Goal: Transaction & Acquisition: Purchase product/service

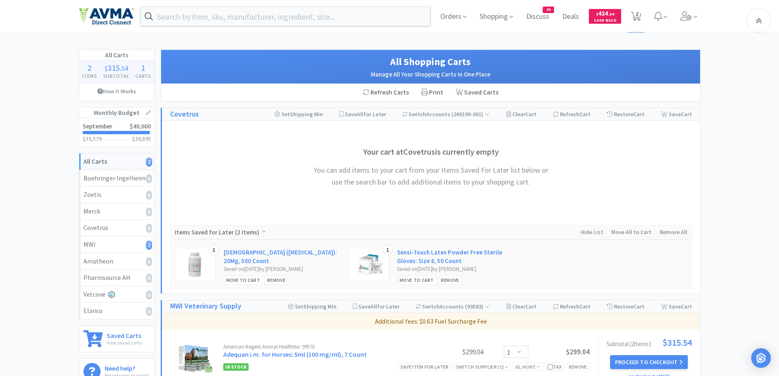
select select "1"
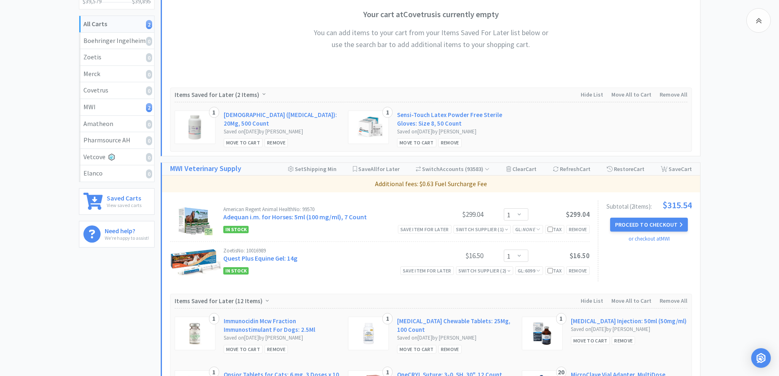
scroll to position [121, 0]
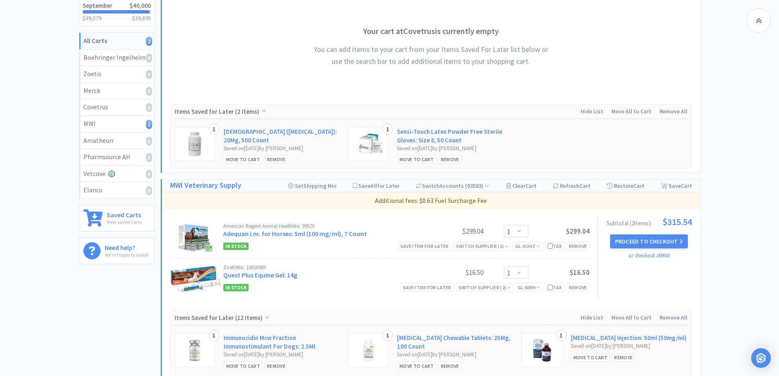
click at [738, 70] on div "All Carts 2 Items $ 315 . 54 Subtotal 1 Carts How It Works Monthly Budget Septe…" at bounding box center [389, 245] width 779 height 633
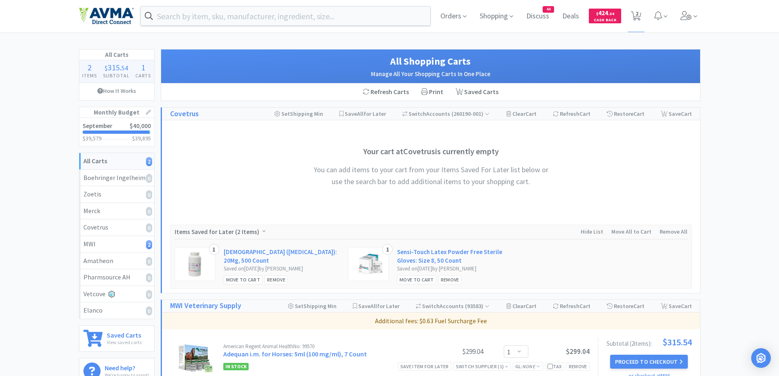
scroll to position [0, 0]
click at [459, 17] on span "Orders" at bounding box center [453, 16] width 33 height 33
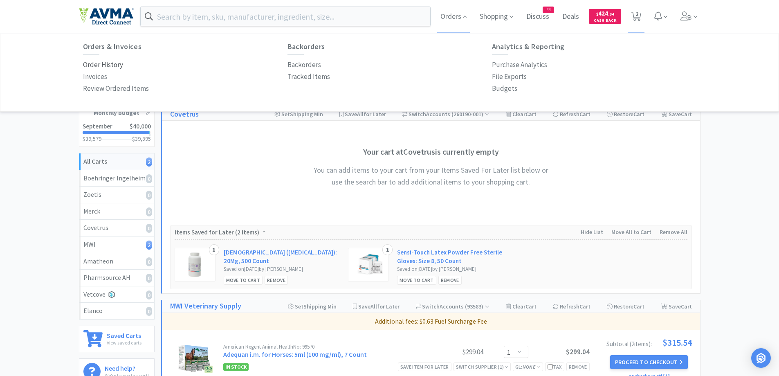
click at [105, 65] on p "Order History" at bounding box center [103, 64] width 40 height 11
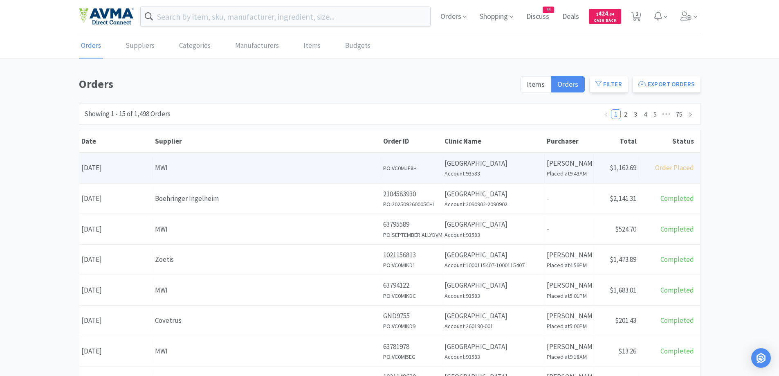
drag, startPoint x: 50, startPoint y: 205, endPoint x: 110, endPoint y: 160, distance: 74.0
click at [50, 205] on div "Orders Items Orders Filter Export Orders Filters Filter Suppliers All Suppliers…" at bounding box center [389, 357] width 779 height 564
click at [512, 172] on h6 "Account: 93583" at bounding box center [494, 173] width 98 height 9
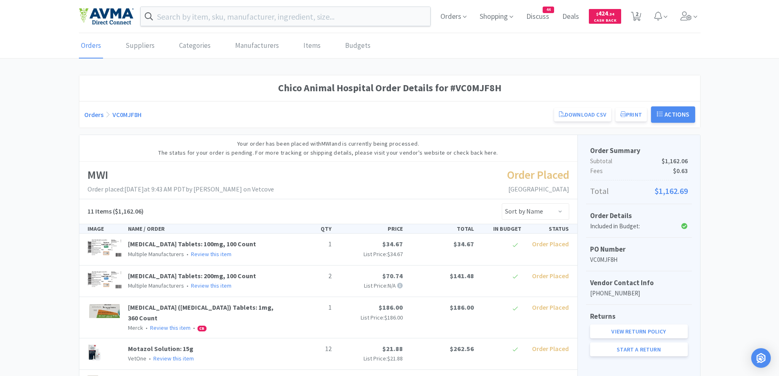
click at [87, 111] on link "Orders" at bounding box center [93, 114] width 19 height 8
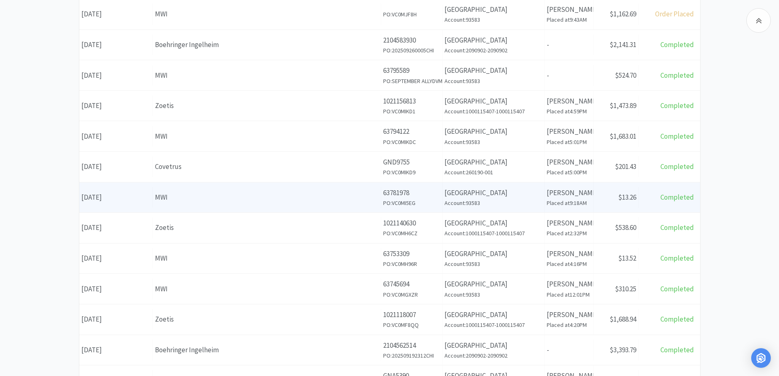
scroll to position [164, 0]
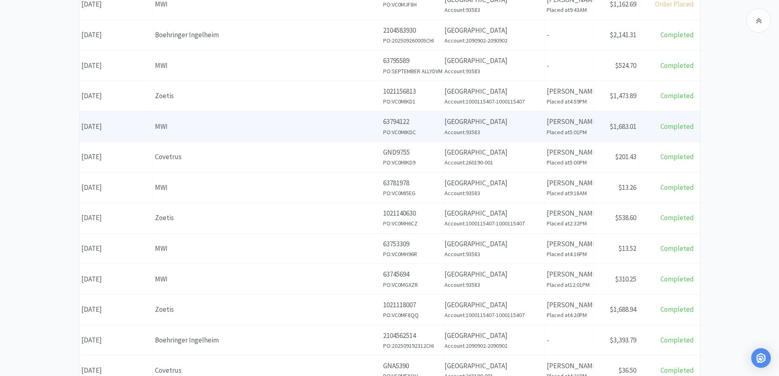
click at [268, 126] on div "MWI" at bounding box center [267, 126] width 224 height 11
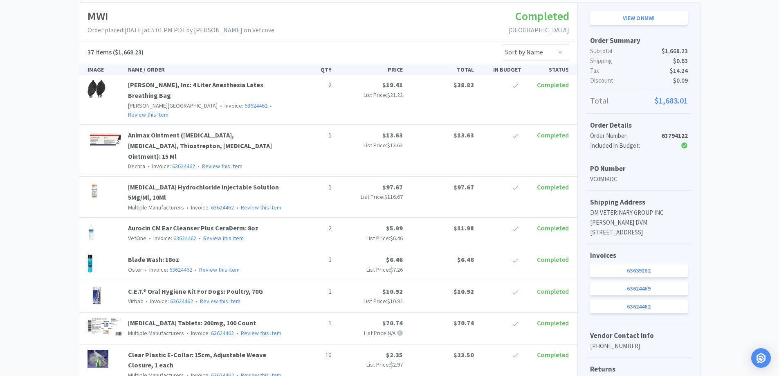
scroll to position [164, 0]
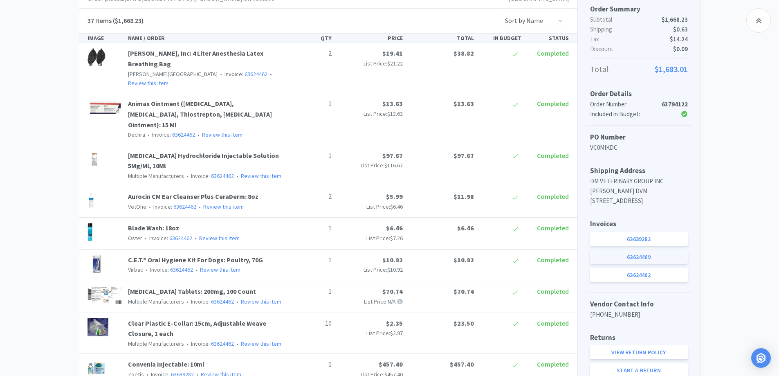
click at [632, 261] on link "63624469" at bounding box center [639, 257] width 98 height 14
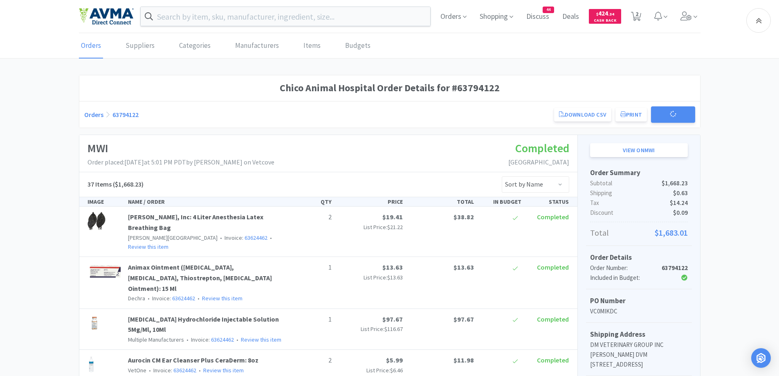
scroll to position [164, 0]
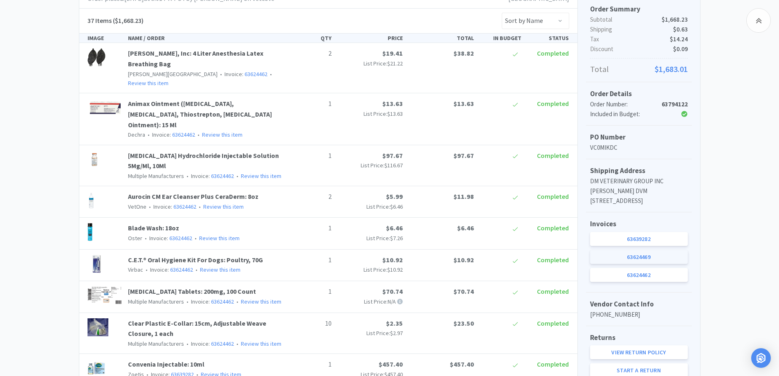
click at [645, 263] on link "63624469" at bounding box center [639, 257] width 98 height 14
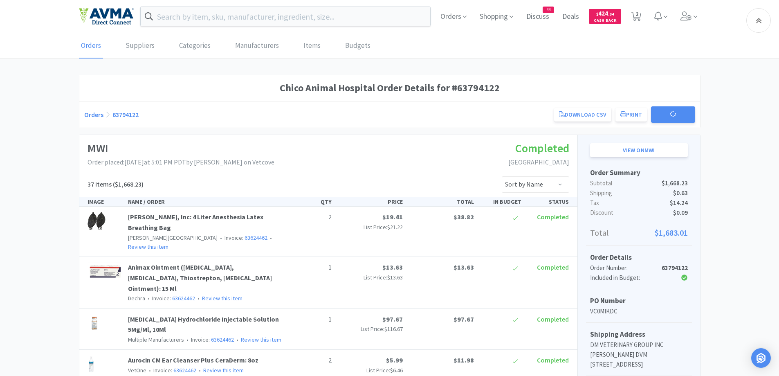
scroll to position [164, 0]
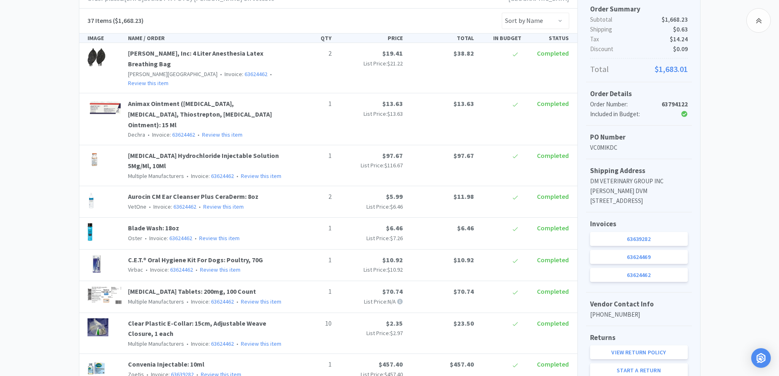
click at [629, 241] on div "Invoices 63639282 63624469 63624462" at bounding box center [639, 252] width 106 height 80
click at [629, 246] on link "63639282" at bounding box center [639, 239] width 98 height 14
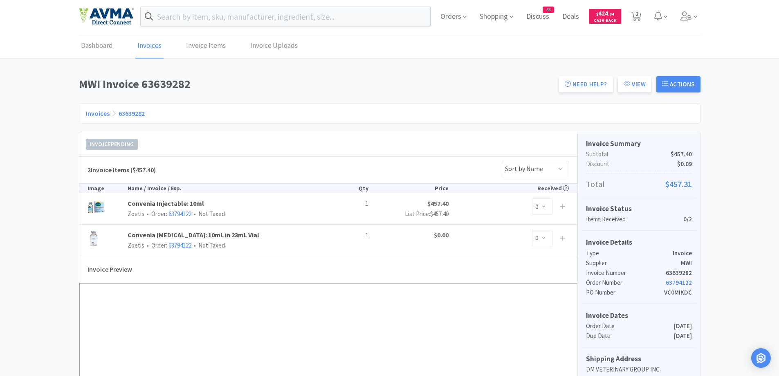
scroll to position [164, 0]
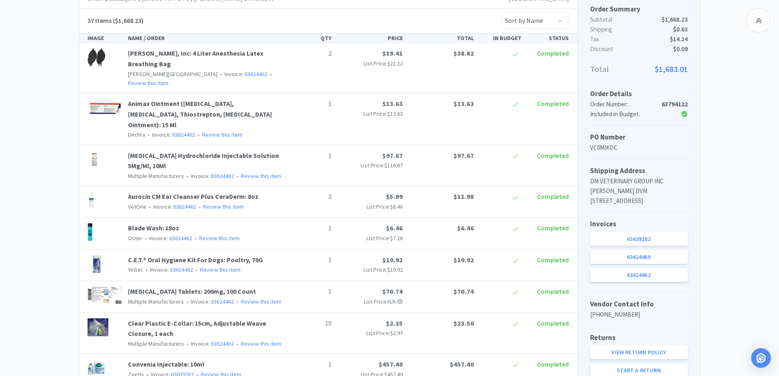
click at [666, 282] on link "63624462" at bounding box center [639, 275] width 98 height 14
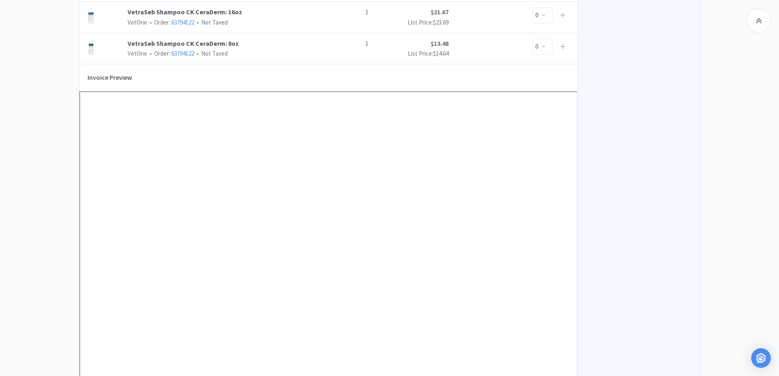
scroll to position [1227, 0]
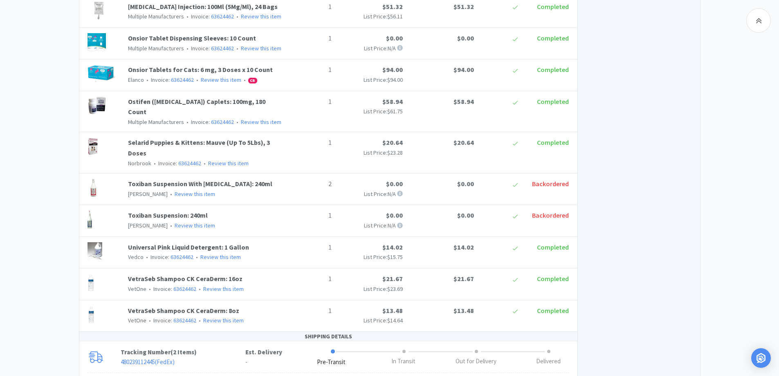
scroll to position [164, 0]
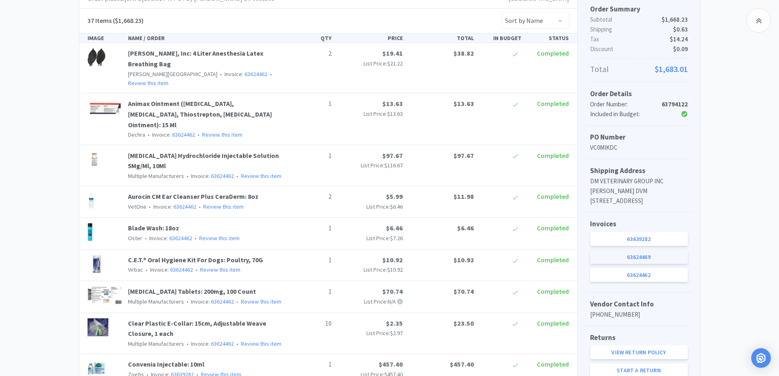
click at [667, 264] on link "63624469" at bounding box center [639, 257] width 98 height 14
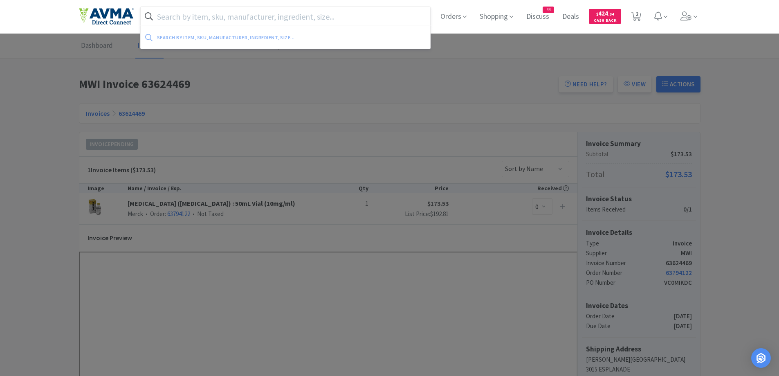
click at [175, 12] on input "text" at bounding box center [286, 16] width 290 height 19
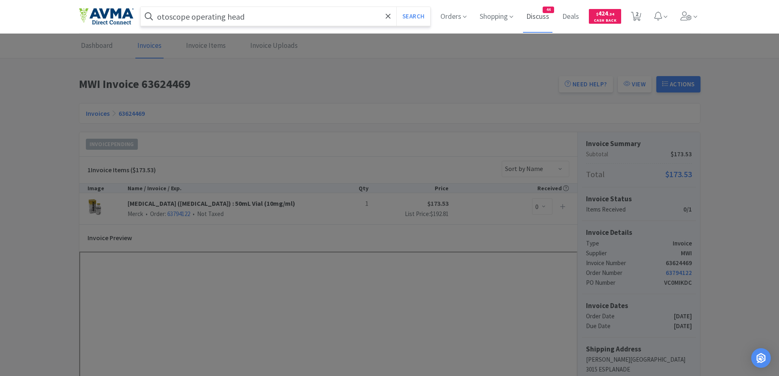
type input "otoscope operating head"
click at [396, 7] on button "Search" at bounding box center [413, 16] width 34 height 19
select select "1"
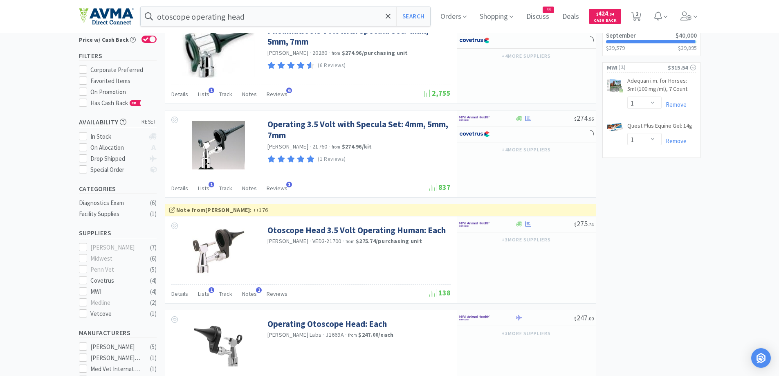
scroll to position [82, 0]
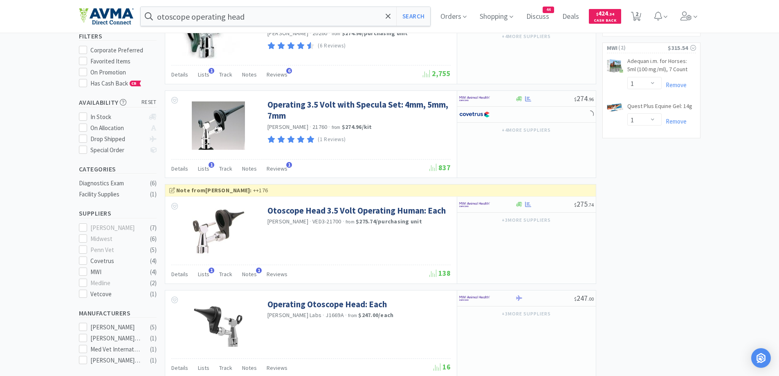
click at [665, 186] on div "× Filter Results Synced Suppliers Only Manufacturers Only Compounds Only Previo…" at bounding box center [390, 378] width 622 height 820
click at [677, 231] on div "× Filter Results Synced Suppliers Only Manufacturers Only Compounds Only Previo…" at bounding box center [390, 378] width 622 height 820
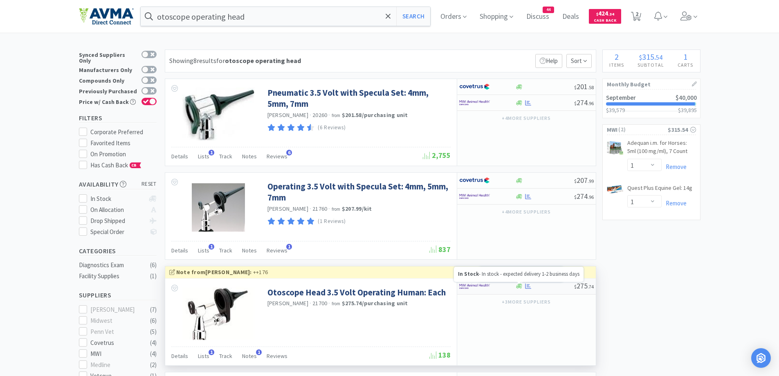
click at [505, 289] on div at bounding box center [487, 286] width 56 height 14
select select "1"
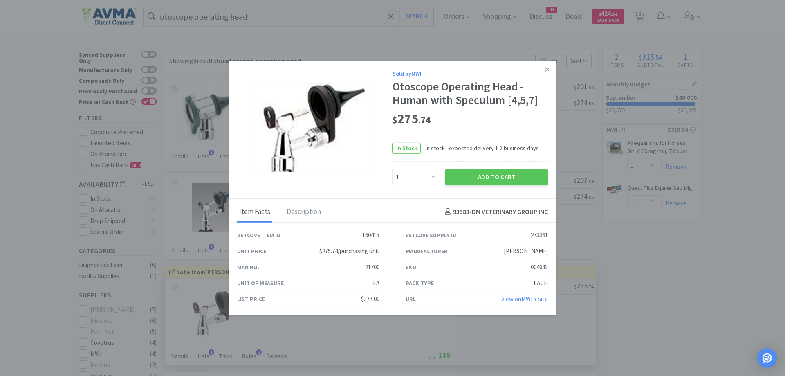
click at [490, 163] on div "Sold by MWI Otoscope Operating Head - Human with Speculum [4,5,7] $ 275 . 74 In…" at bounding box center [470, 127] width 155 height 116
click at [490, 173] on button "Add to Cart" at bounding box center [496, 177] width 103 height 16
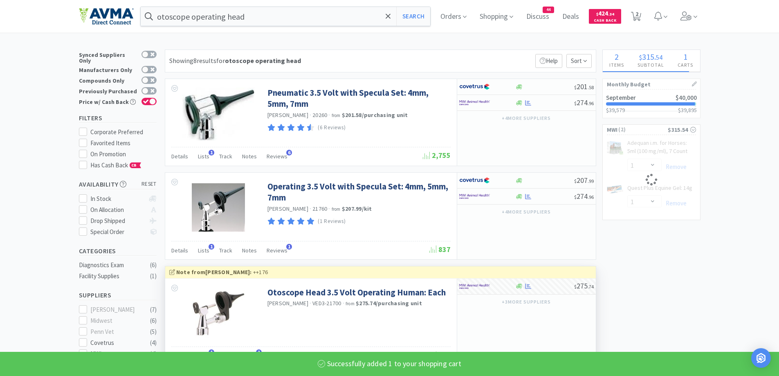
select select "1"
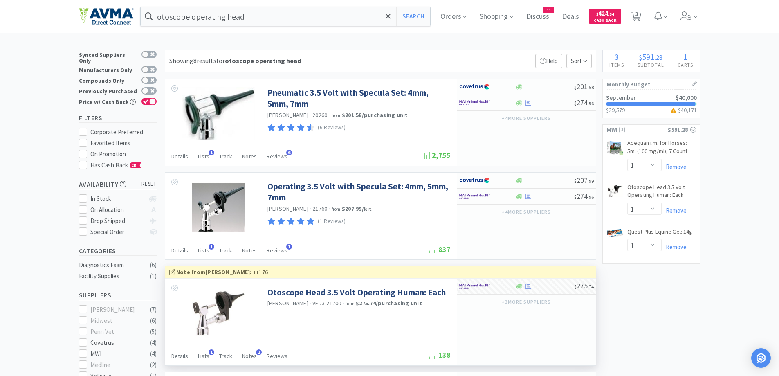
click at [456, 18] on span "Orders" at bounding box center [453, 16] width 33 height 33
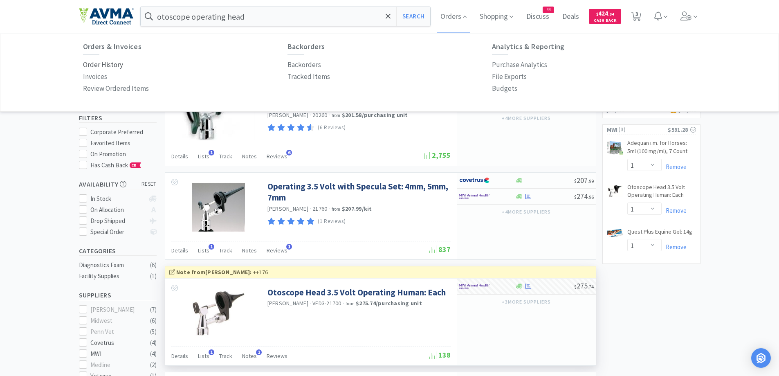
click at [97, 63] on p "Order History" at bounding box center [103, 64] width 40 height 11
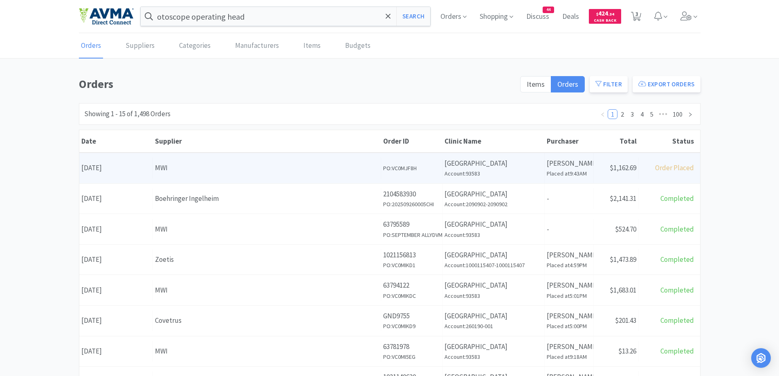
click at [232, 168] on div "MWI" at bounding box center [267, 167] width 224 height 11
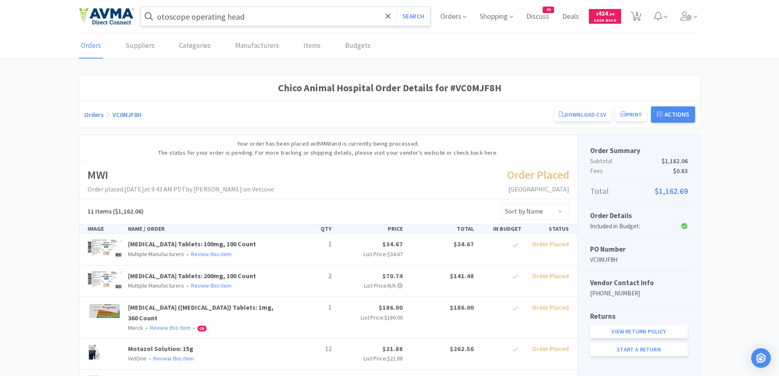
click at [279, 14] on input "otoscope operating head" at bounding box center [286, 16] width 290 height 19
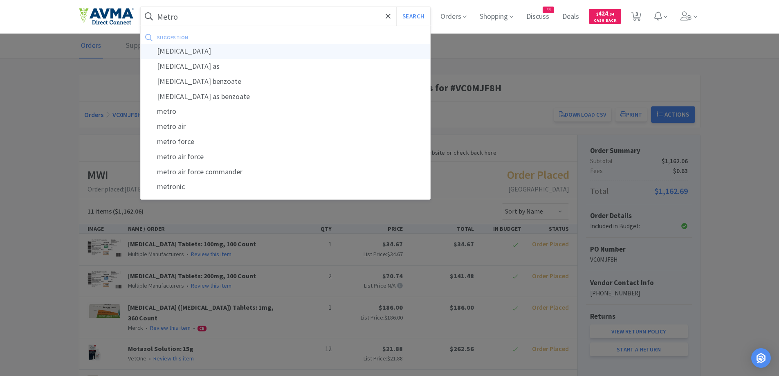
type input "[MEDICAL_DATA]"
select select "1"
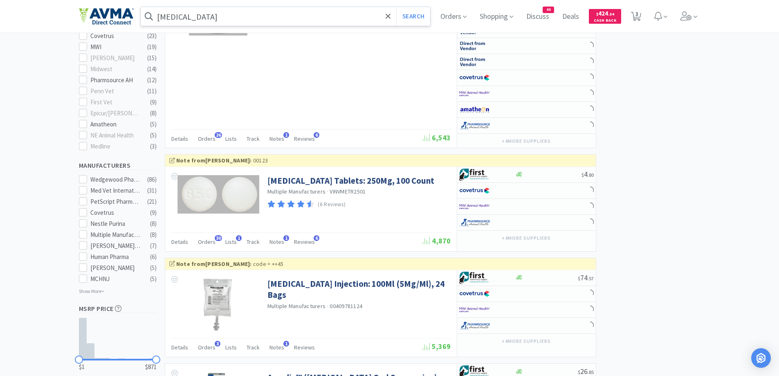
scroll to position [362, 0]
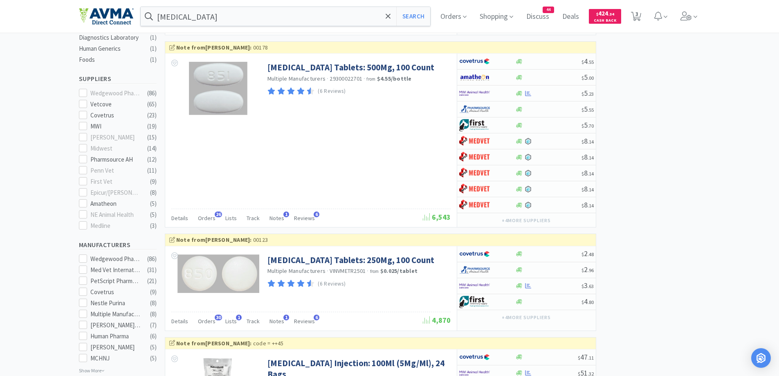
scroll to position [413, 0]
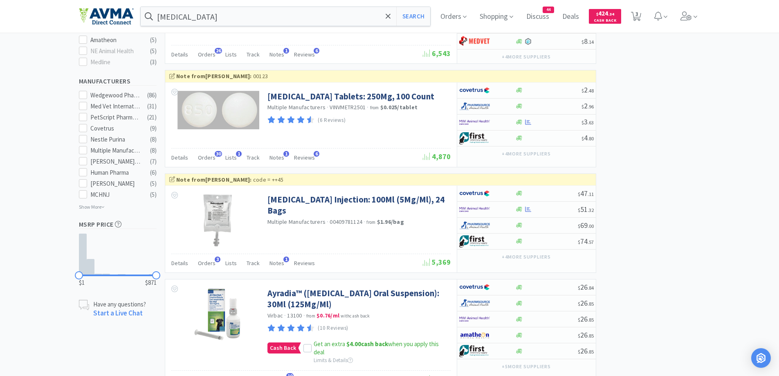
click at [219, 16] on input "[MEDICAL_DATA]" at bounding box center [286, 16] width 290 height 19
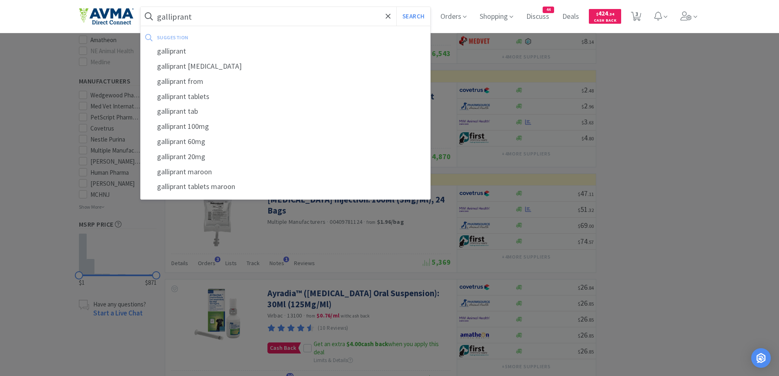
type input "galliprant"
click at [396, 7] on button "Search" at bounding box center [413, 16] width 34 height 19
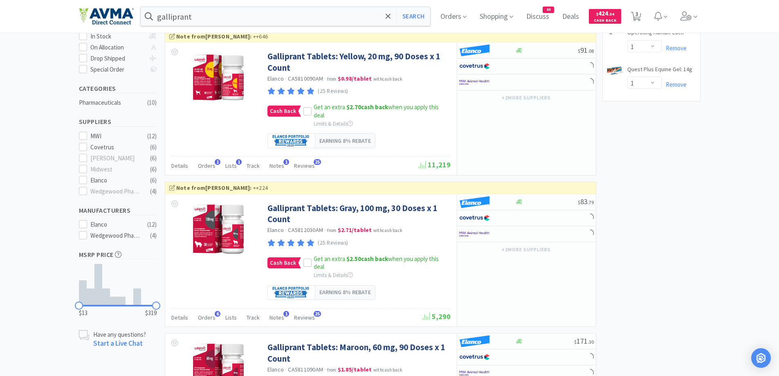
scroll to position [164, 0]
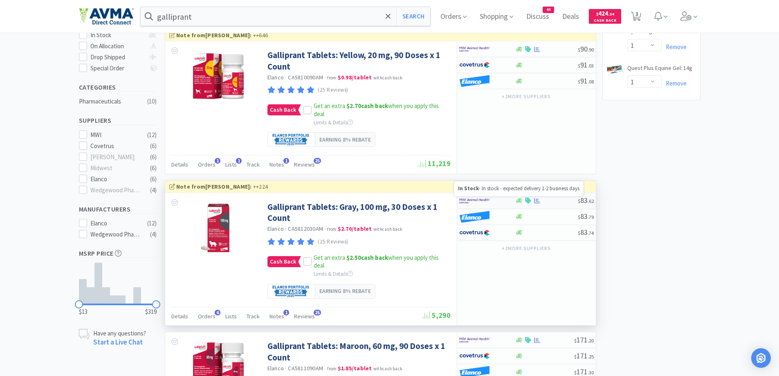
click at [522, 202] on icon at bounding box center [519, 201] width 6 height 6
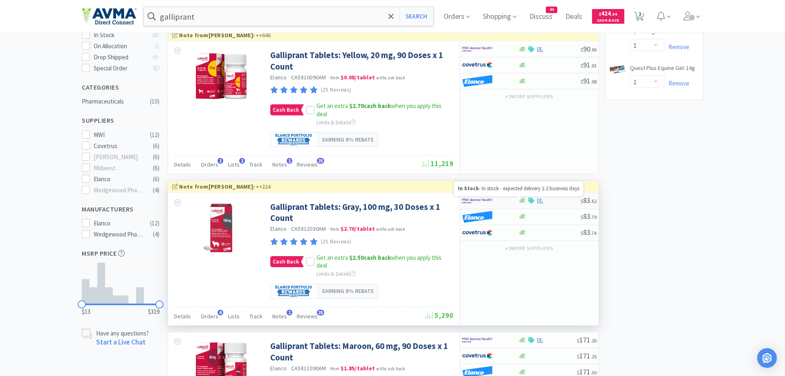
select select "1"
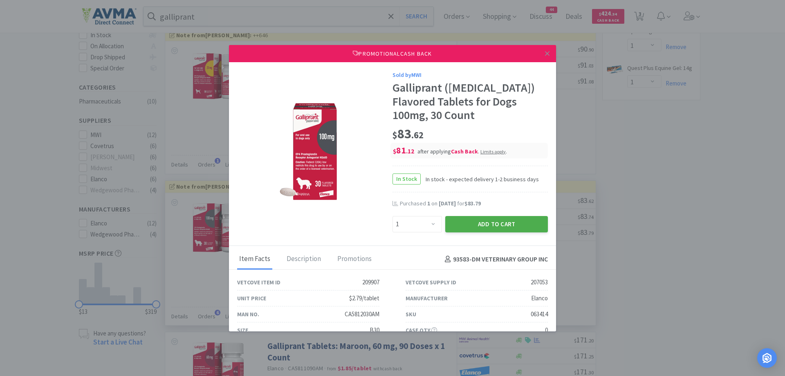
click at [501, 223] on button "Add to Cart" at bounding box center [496, 224] width 103 height 16
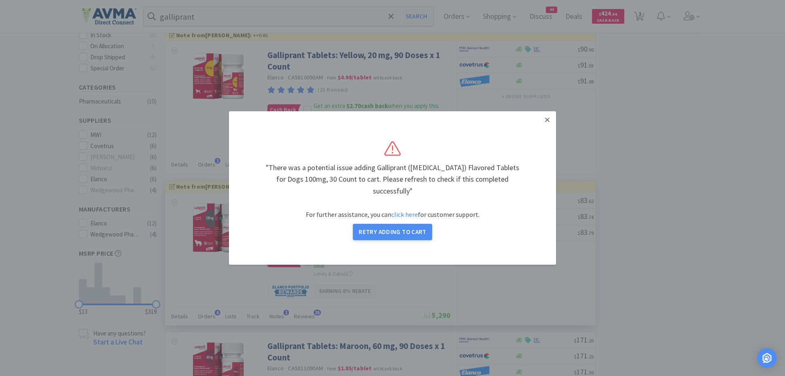
select select "1"
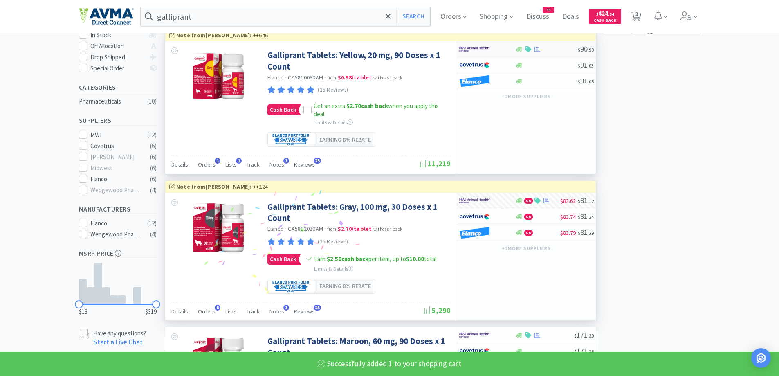
click at [542, 52] on div at bounding box center [546, 49] width 63 height 6
select select "1"
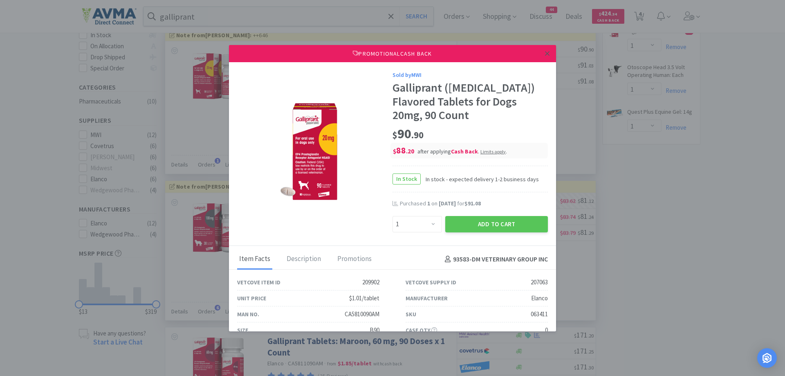
click at [540, 47] on link at bounding box center [547, 54] width 14 height 18
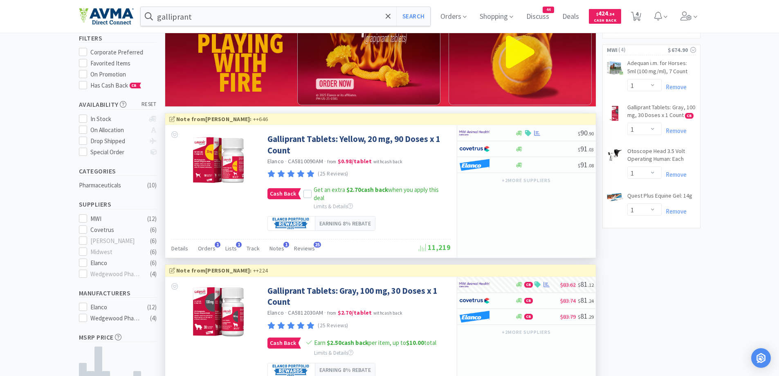
scroll to position [0, 0]
